Goal: Information Seeking & Learning: Check status

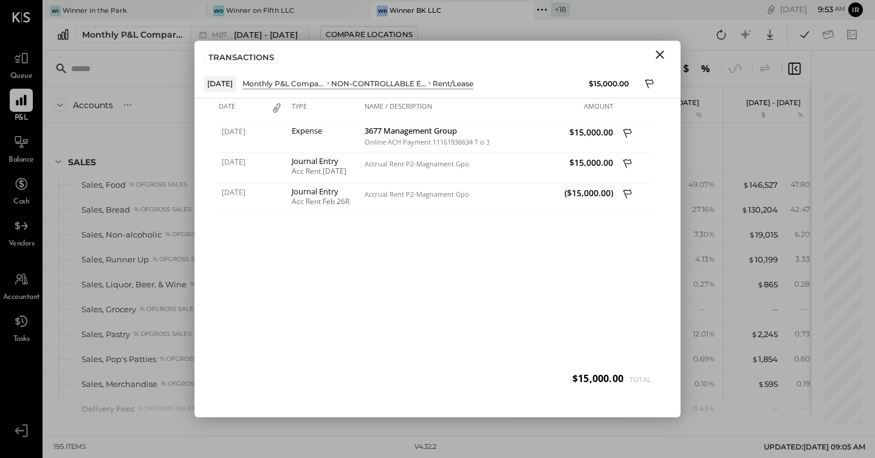
scroll to position [0, 216]
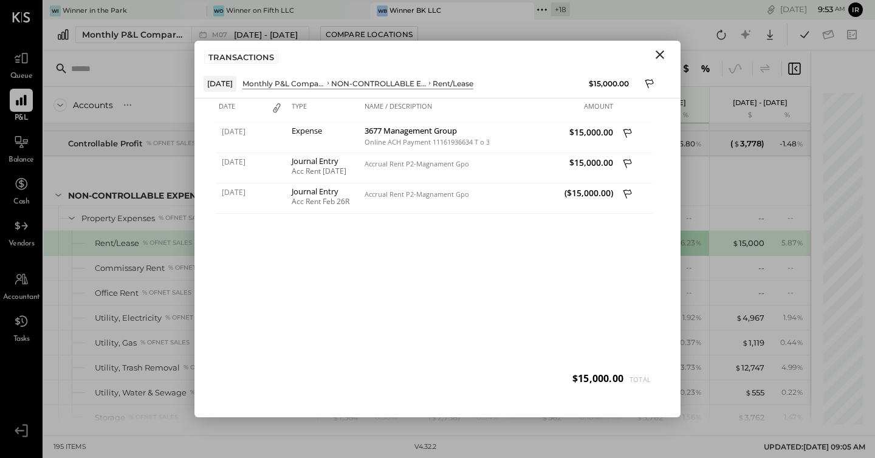
drag, startPoint x: 655, startPoint y: 57, endPoint x: 595, endPoint y: 133, distance: 97.3
click at [655, 57] on icon "Close" at bounding box center [660, 54] width 15 height 15
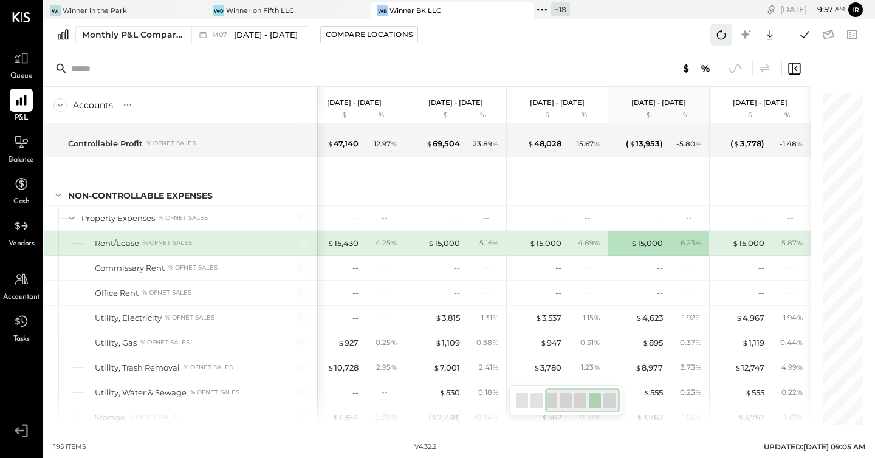
click at [714, 37] on icon at bounding box center [722, 35] width 16 height 16
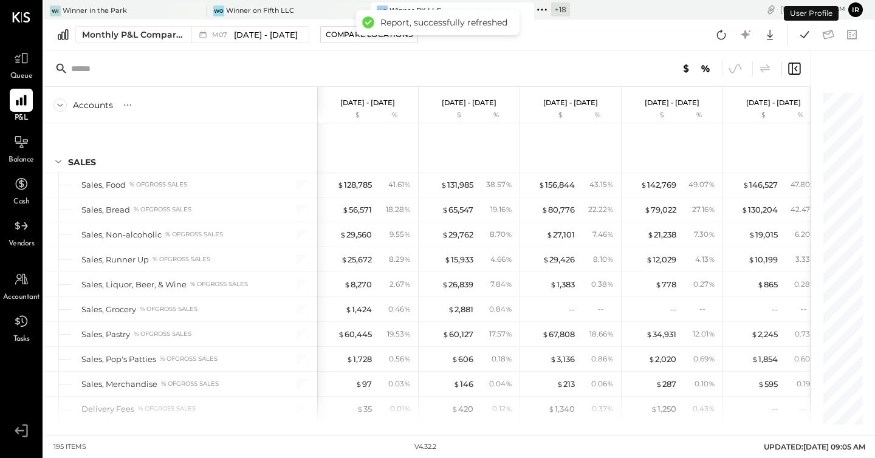
scroll to position [3236, 0]
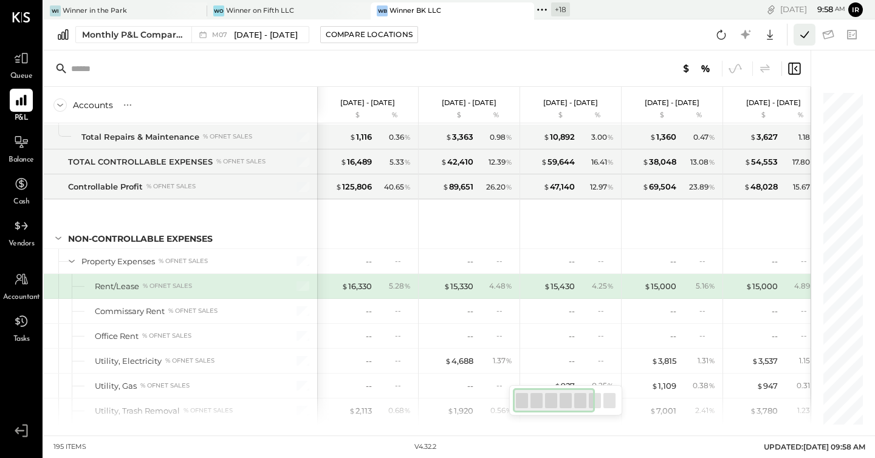
click at [809, 32] on icon at bounding box center [805, 34] width 9 height 7
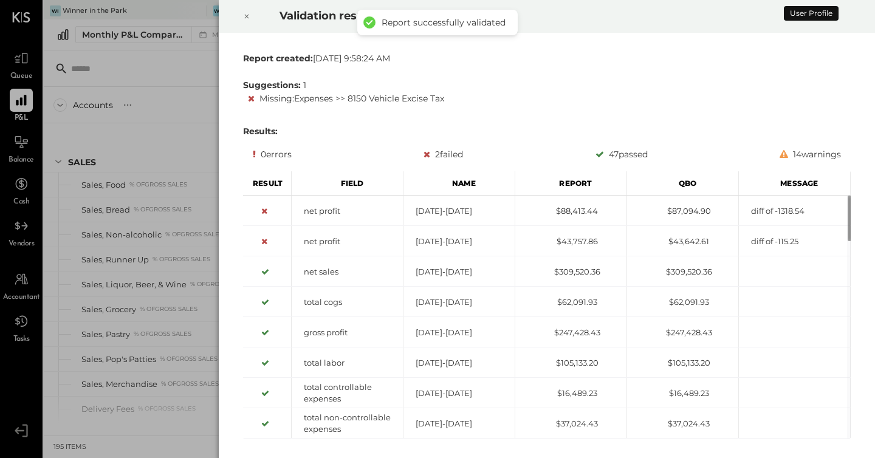
scroll to position [3236, 0]
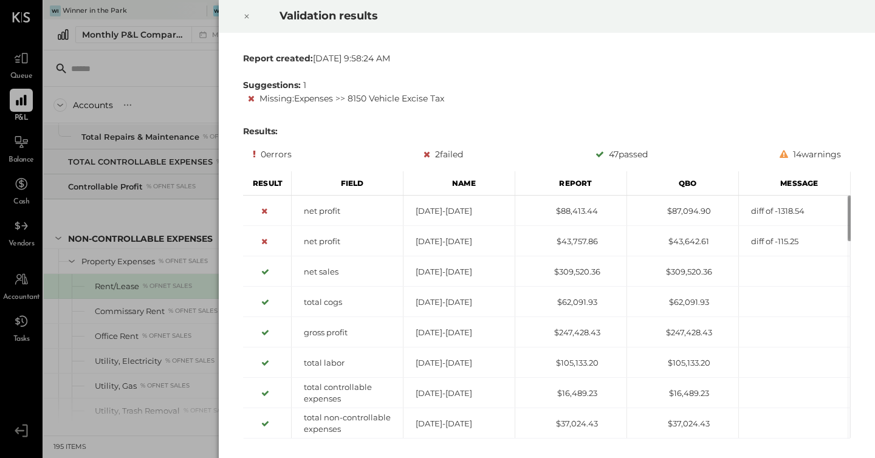
click at [249, 15] on icon at bounding box center [246, 16] width 7 height 15
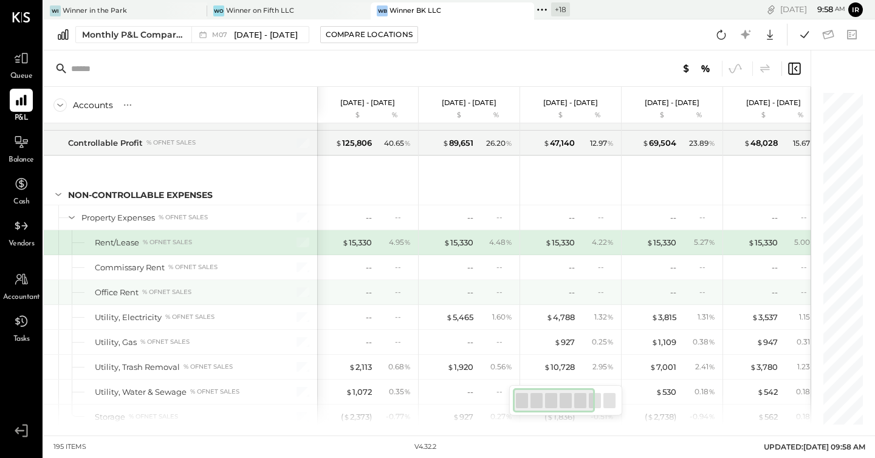
scroll to position [3272, 0]
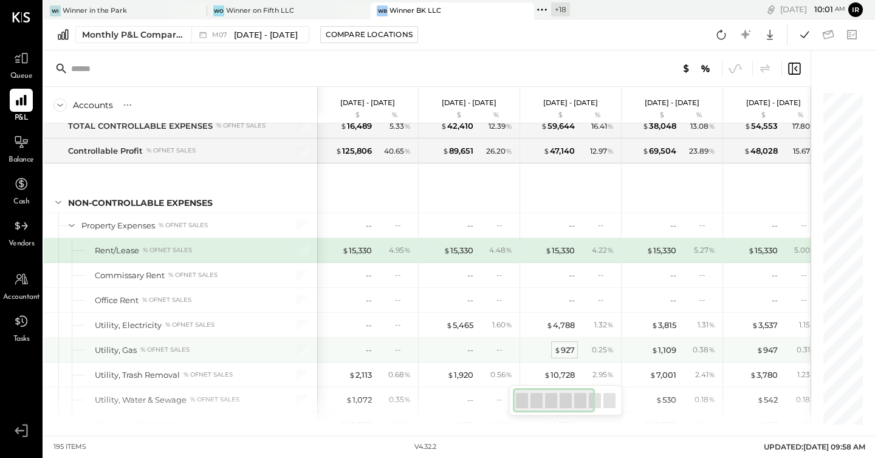
click at [568, 350] on div "$ 927" at bounding box center [564, 351] width 21 height 12
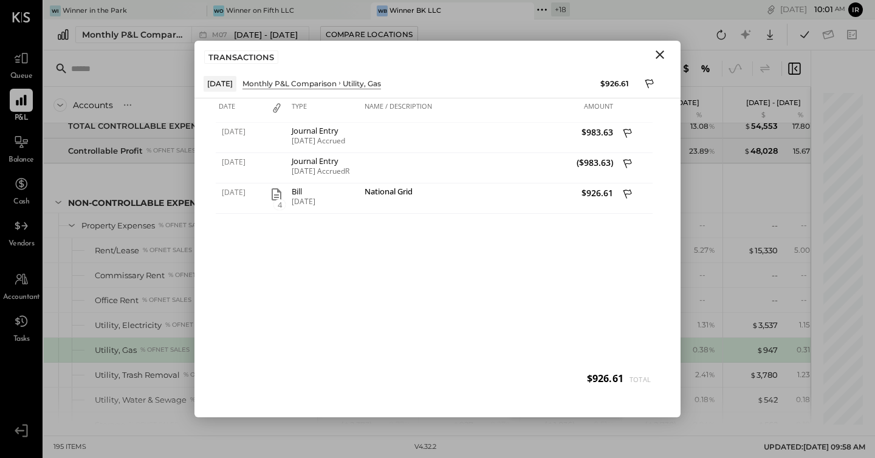
click at [664, 55] on icon "Close" at bounding box center [660, 54] width 15 height 15
